Goal: Find contact information: Find contact information

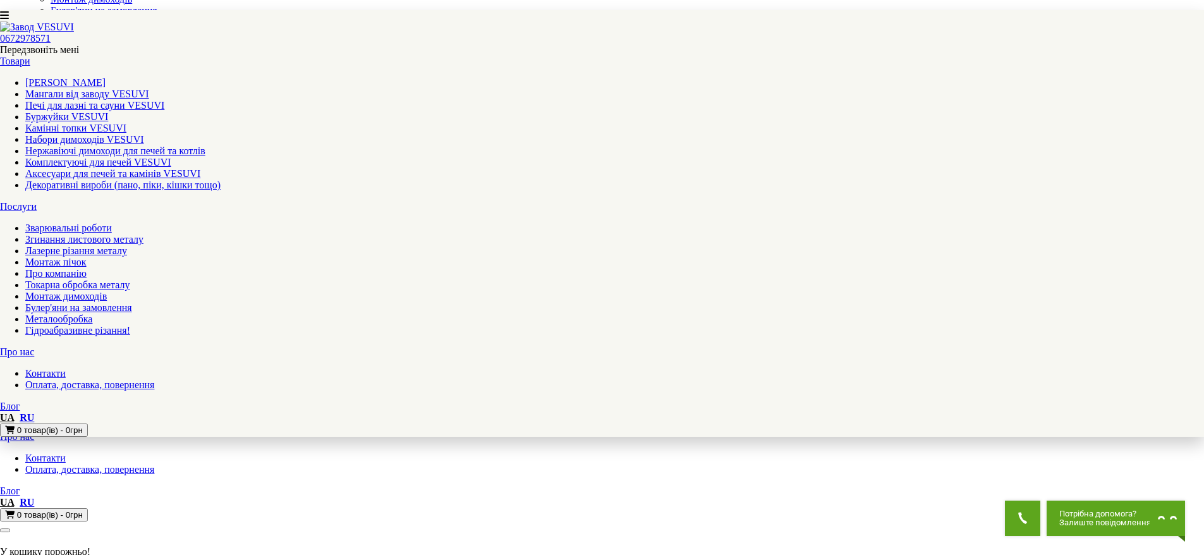
scroll to position [224, 0]
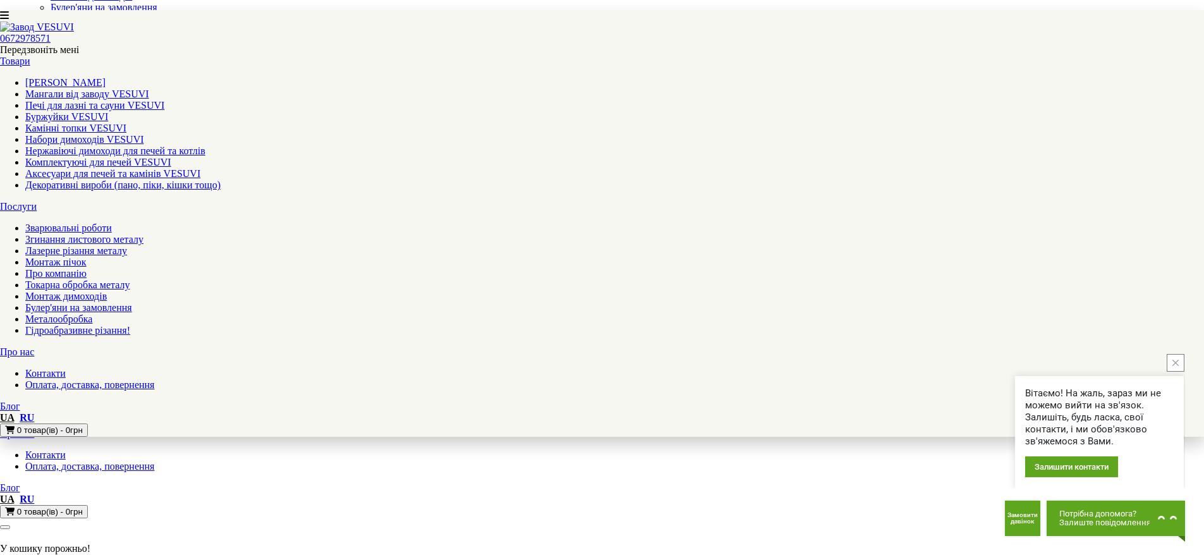
drag, startPoint x: 846, startPoint y: 415, endPoint x: 733, endPoint y: 415, distance: 112.5
copy link "[EMAIL_ADDRESS][DOMAIN_NAME]"
